Goal: Obtain resource: Download file/media

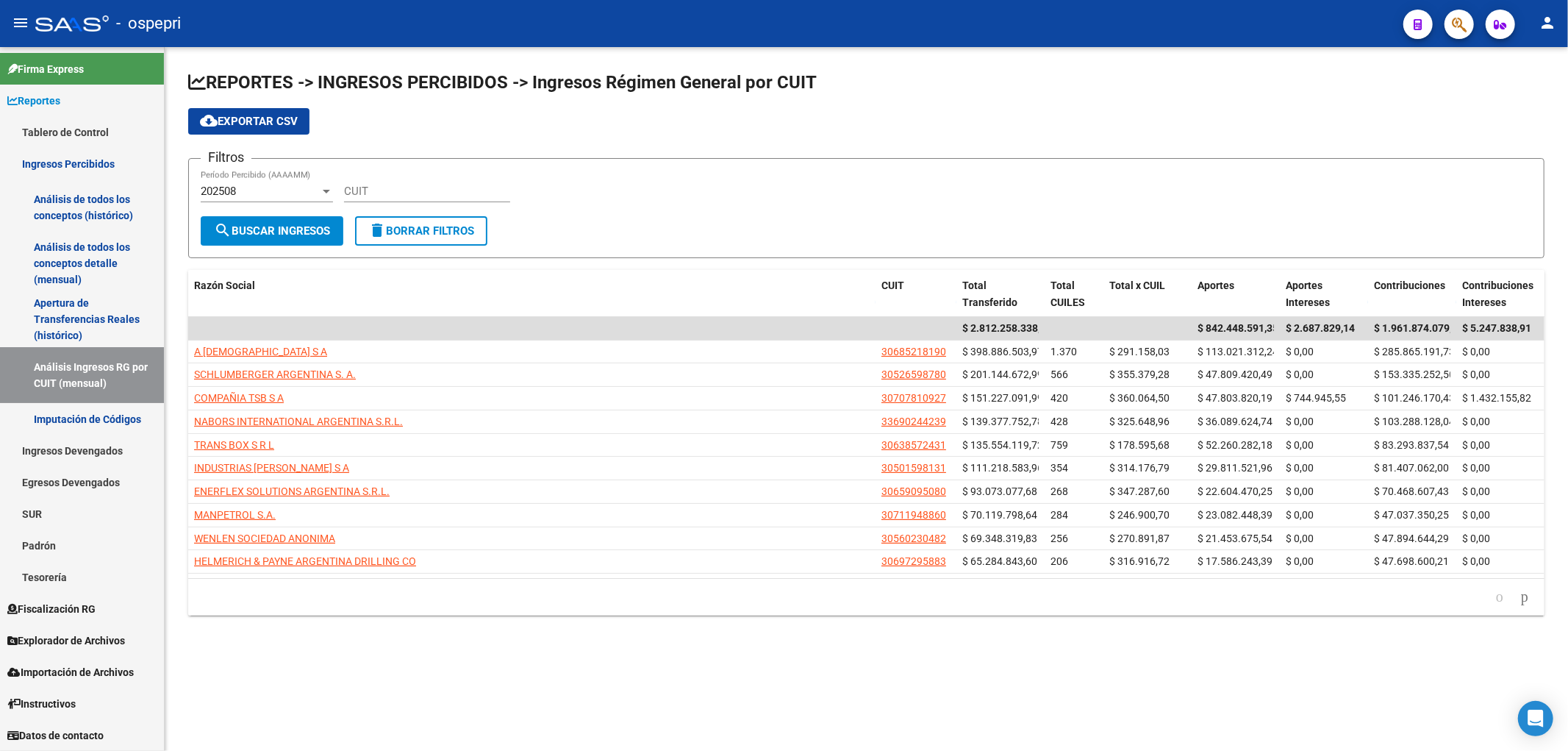
click at [1246, 121] on div "cloud_download Exportar CSV" at bounding box center [866, 121] width 1356 height 26
click at [415, 193] on input "CUIT" at bounding box center [428, 191] width 166 height 13
paste input "33-71014170-9"
type input "33-71014170-9"
click at [322, 190] on div at bounding box center [326, 192] width 13 height 12
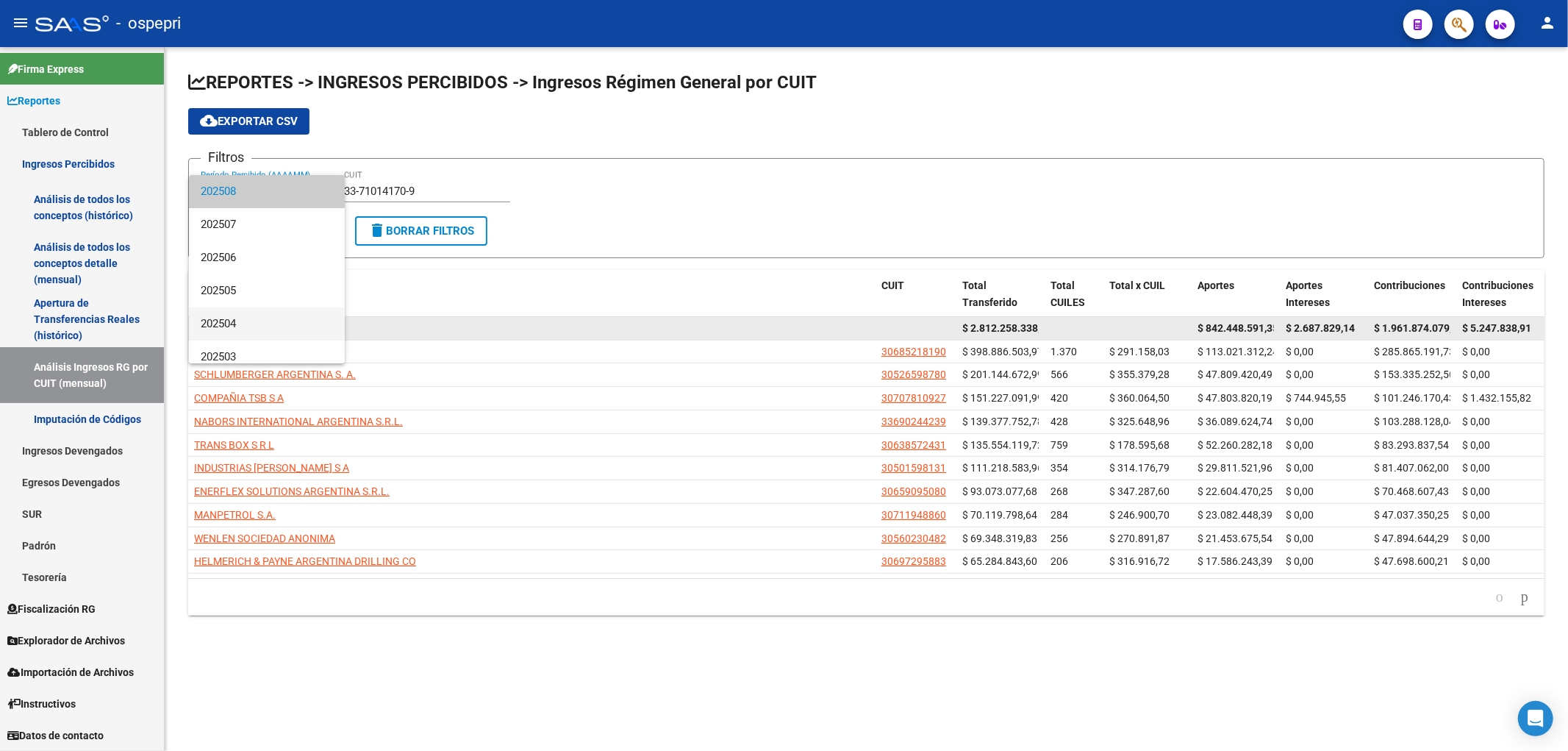
click at [271, 322] on span "202504" at bounding box center [266, 324] width 132 height 33
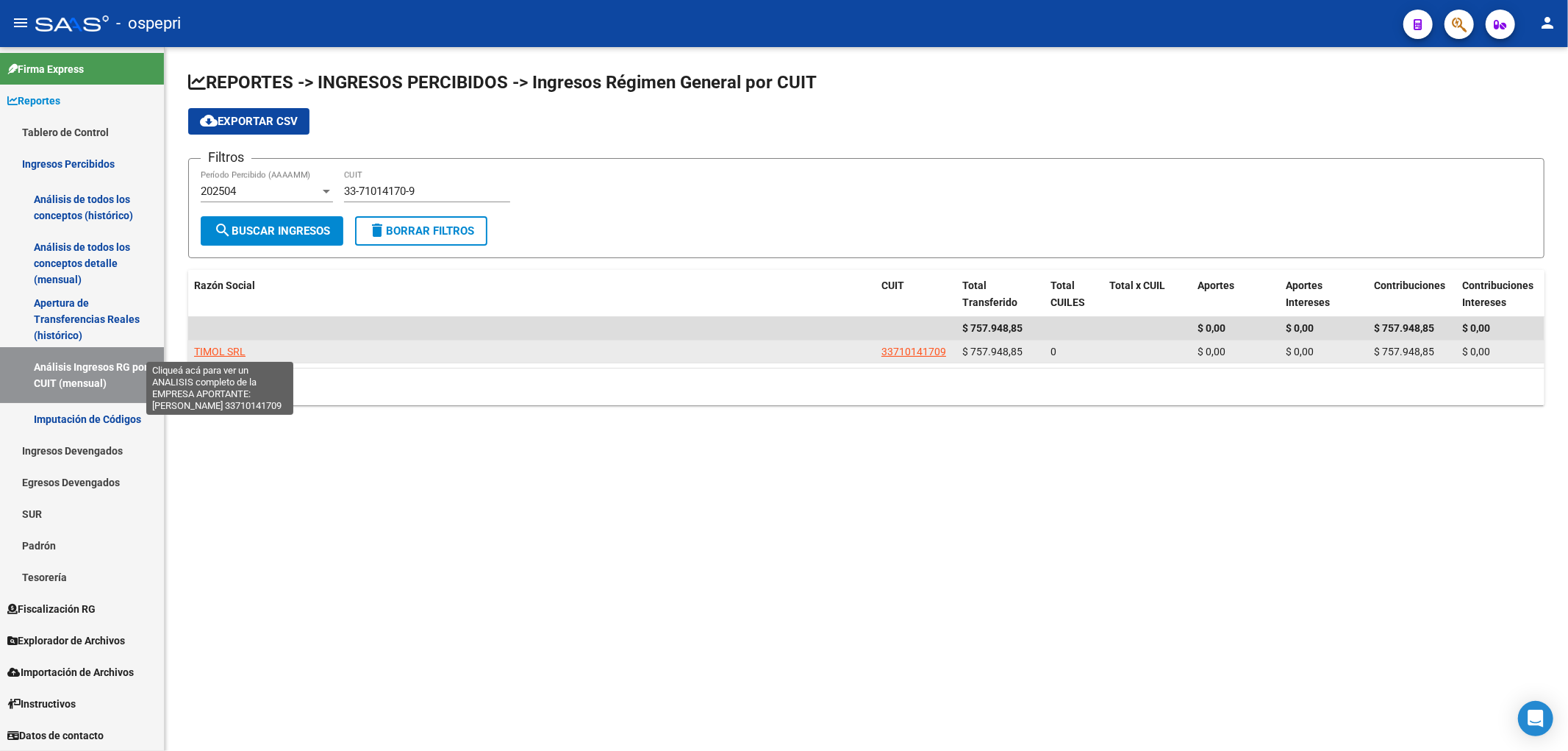
click at [218, 346] on span "TIMOL SRL" at bounding box center [219, 352] width 51 height 12
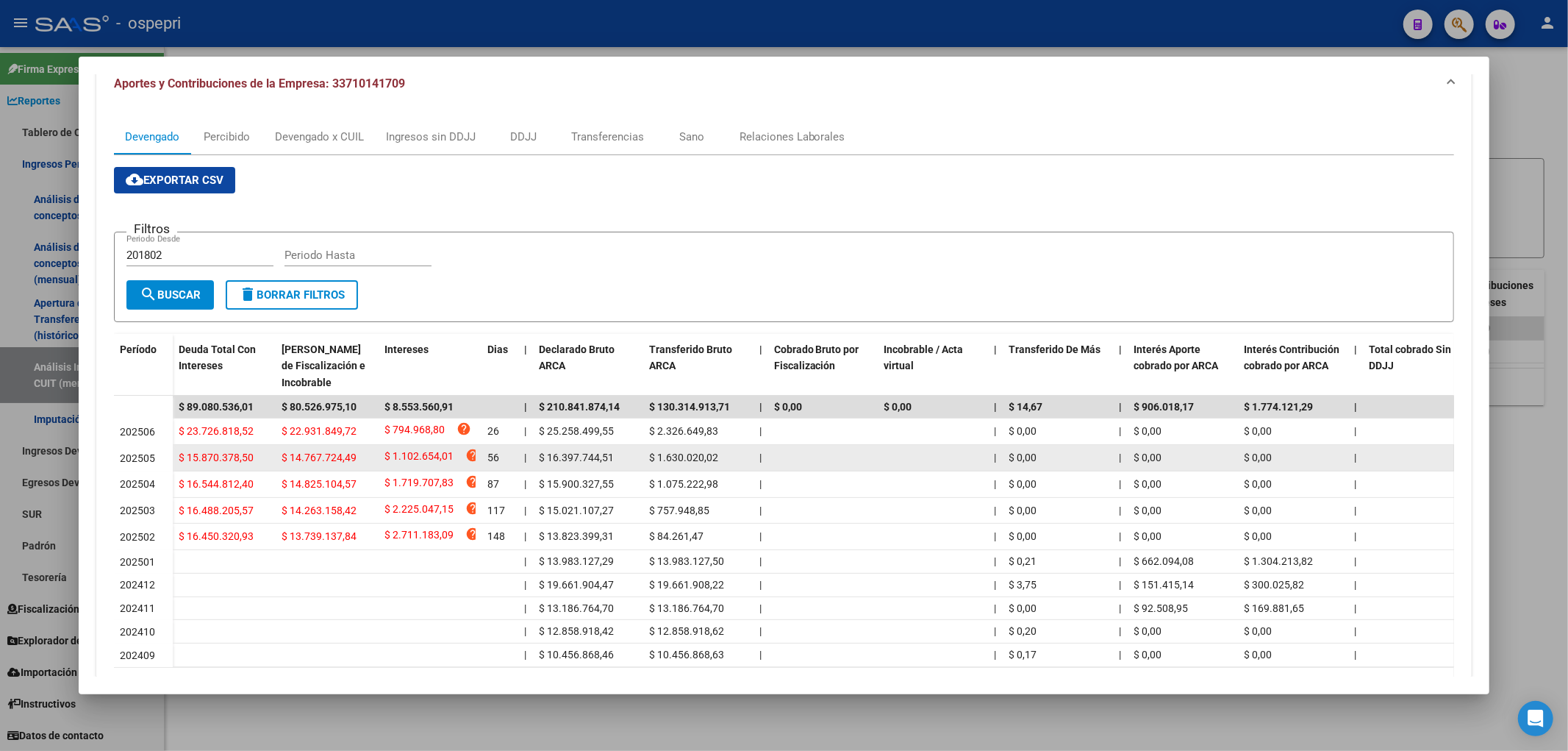
scroll to position [164, 0]
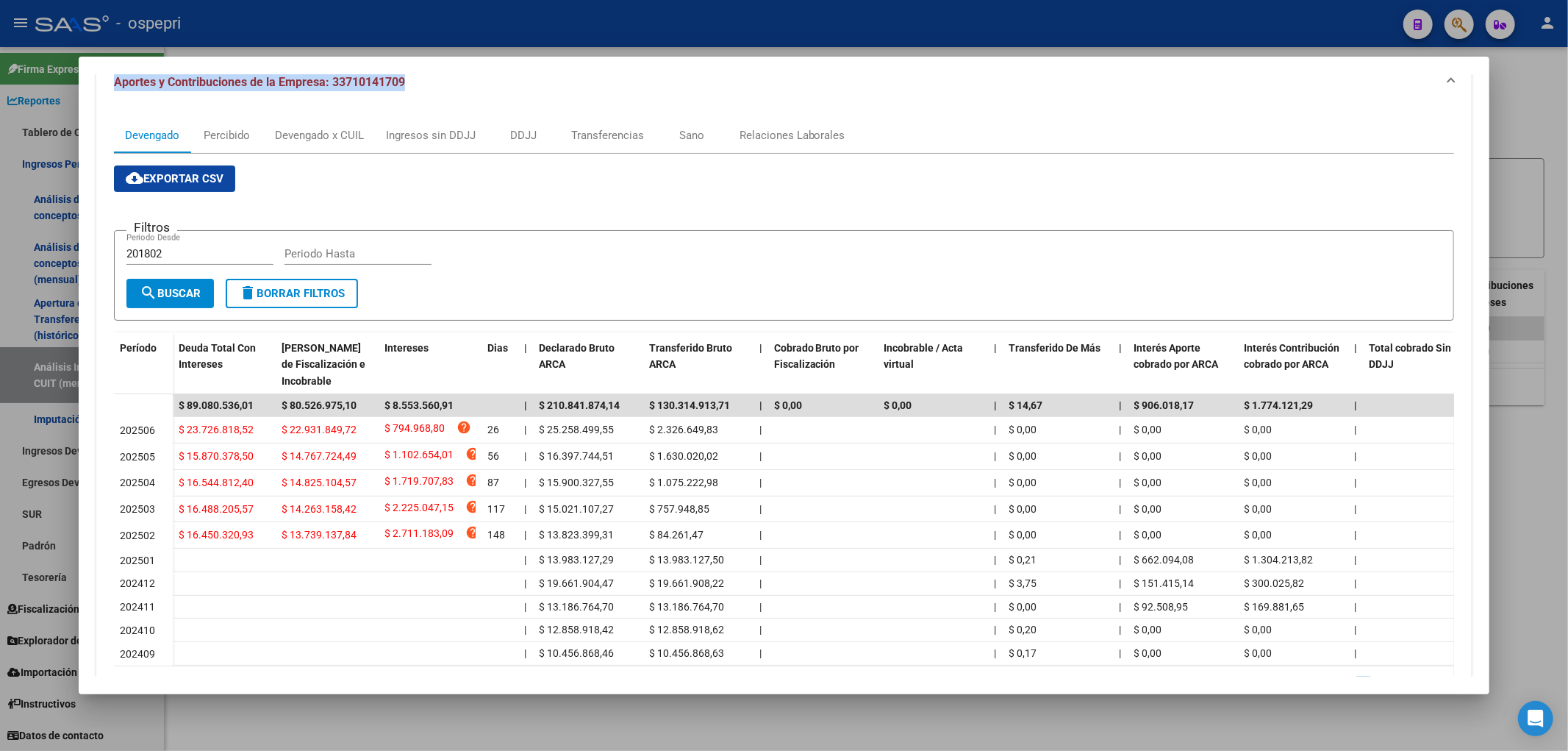
drag, startPoint x: 802, startPoint y: 70, endPoint x: 1669, endPoint y: 336, distance: 906.9
click at [1567, 336] on html "menu - ospepri person Firma Express Reportes Tablero de Control Ingresos Percib…" at bounding box center [784, 376] width 1568 height 751
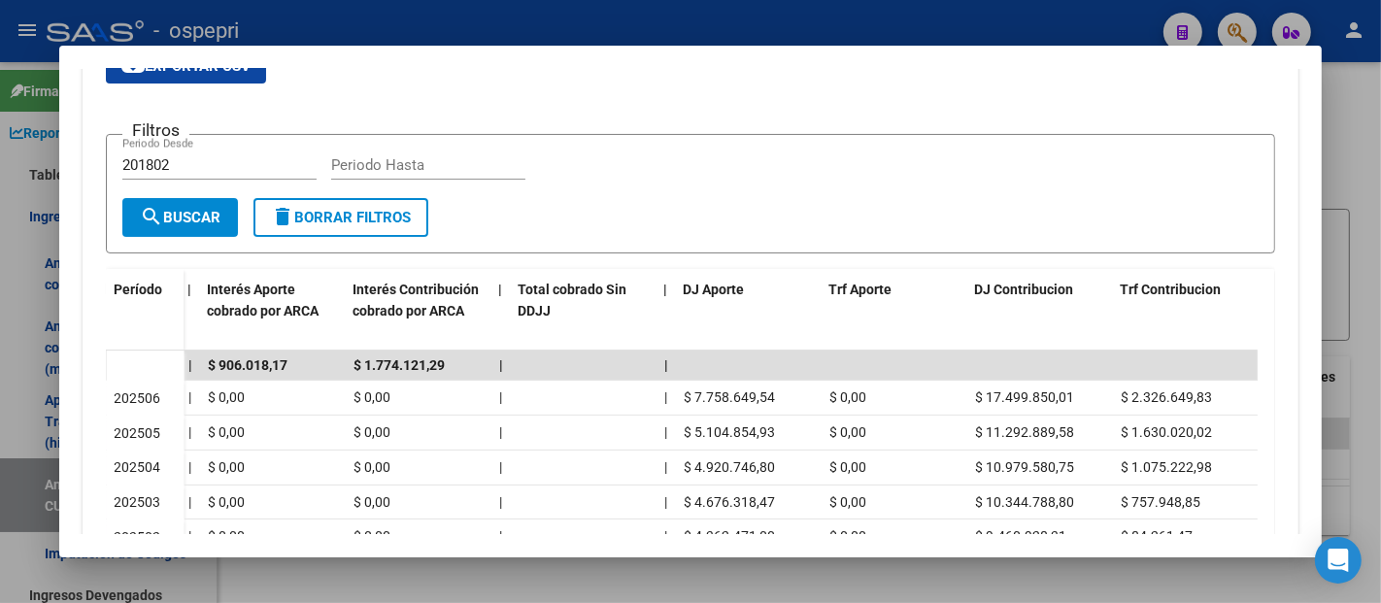
scroll to position [368, 0]
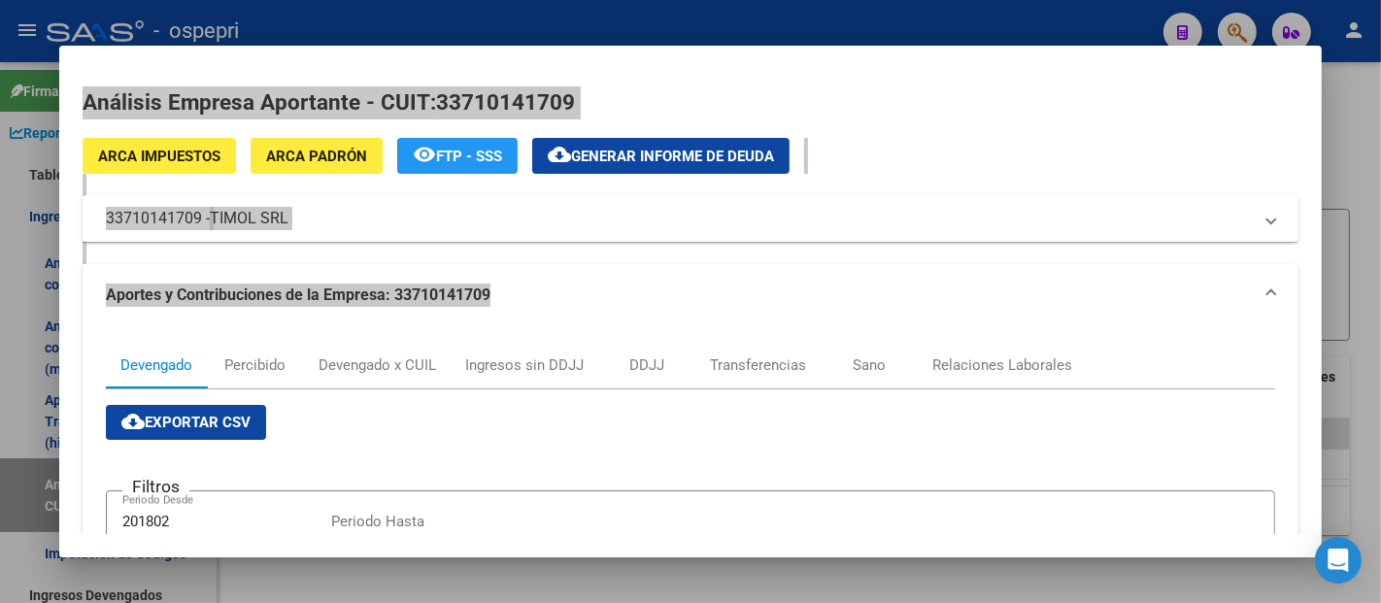
scroll to position [0, 1246]
